Goal: Transaction & Acquisition: Purchase product/service

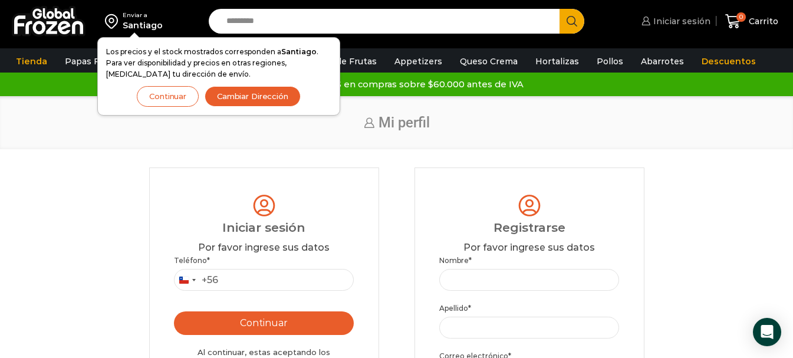
click at [681, 19] on span "Iniciar sesión" at bounding box center [681, 21] width 60 height 12
type input "*********"
click at [268, 327] on button "Continuar" at bounding box center [264, 323] width 180 height 24
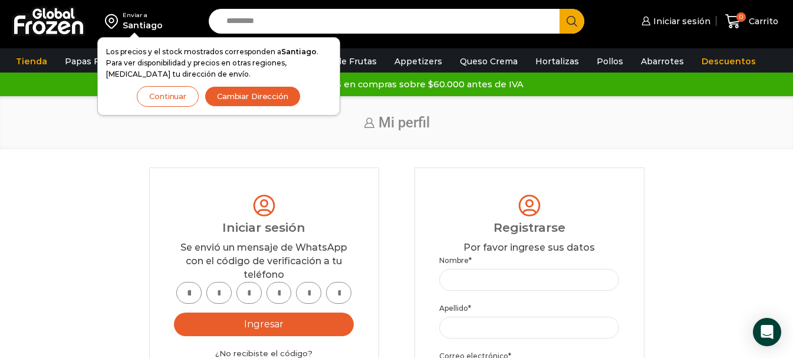
click at [188, 290] on input "text" at bounding box center [188, 293] width 25 height 22
type input "*"
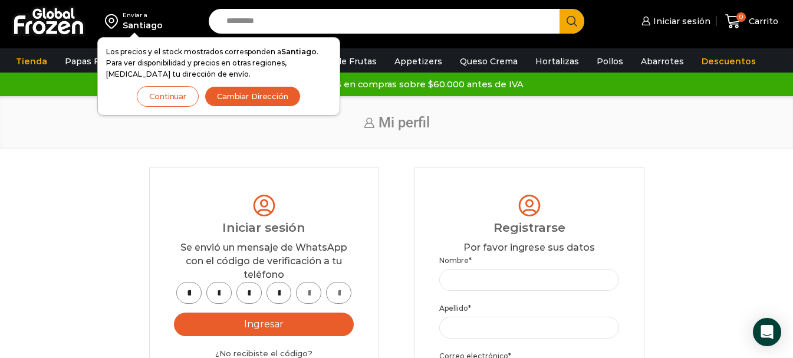
type input "*"
click at [261, 320] on button "Ingresar" at bounding box center [264, 325] width 180 height 24
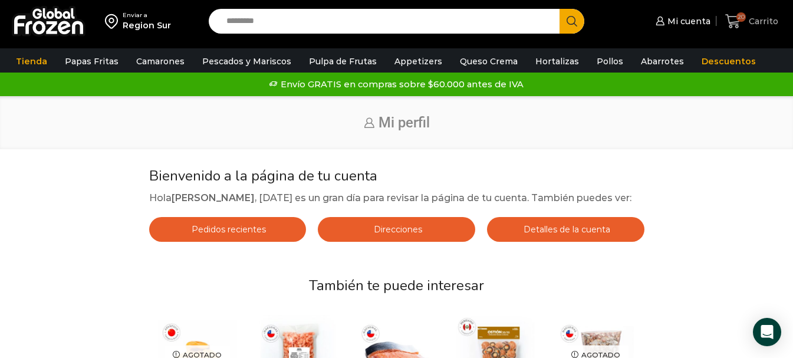
click at [739, 21] on span "20" at bounding box center [741, 16] width 9 height 9
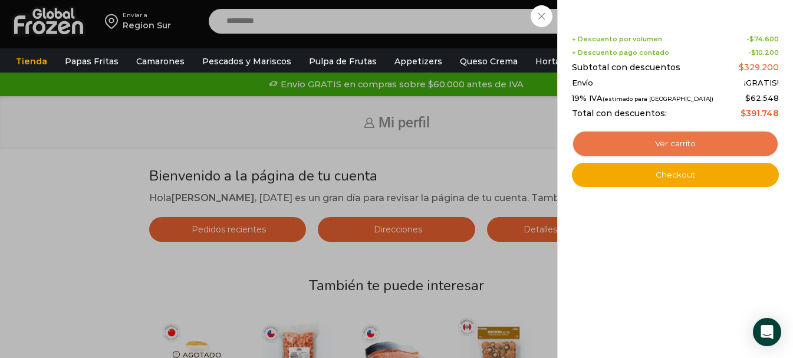
click at [668, 139] on link "Ver carrito" at bounding box center [675, 143] width 207 height 27
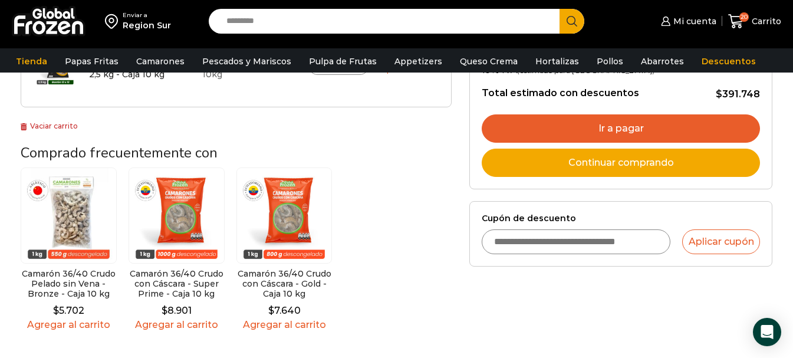
scroll to position [236, 0]
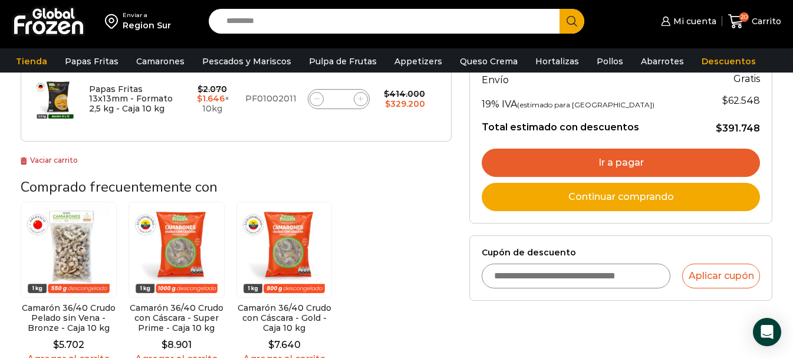
click at [612, 161] on link "Ir a pagar" at bounding box center [621, 163] width 278 height 28
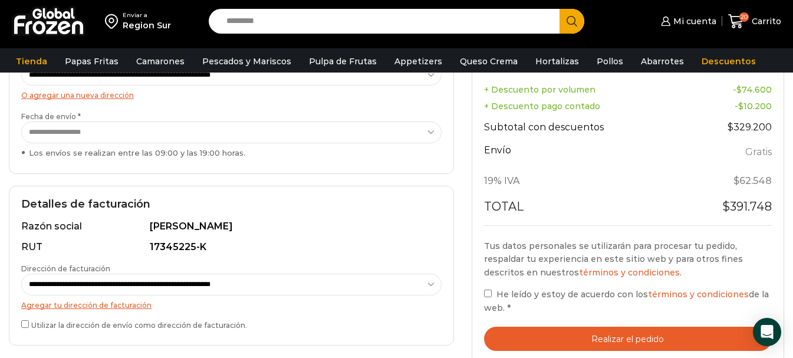
scroll to position [236, 0]
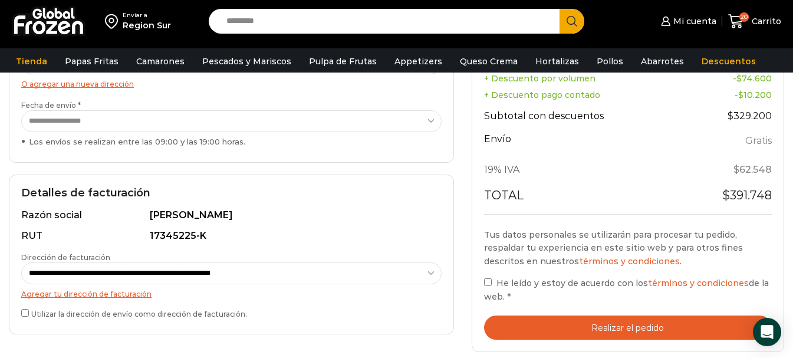
click at [645, 330] on button "Realizar el pedido" at bounding box center [628, 328] width 288 height 24
